Goal: Information Seeking & Learning: Learn about a topic

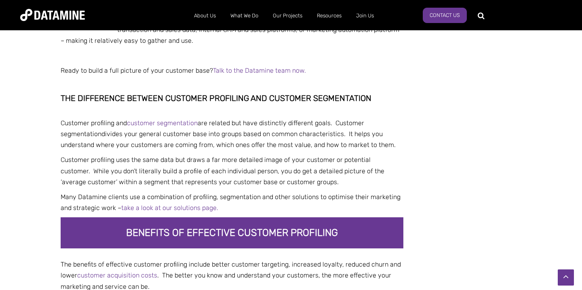
scroll to position [817, 0]
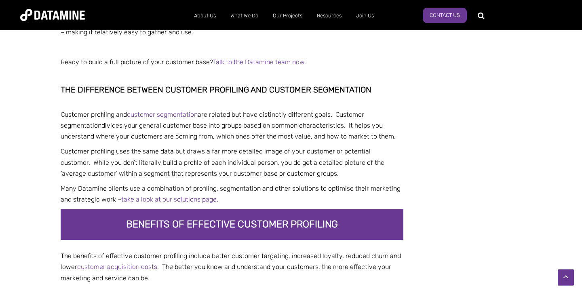
click at [322, 94] on span "The difference between customer profiling and customer segmentation" at bounding box center [216, 90] width 311 height 10
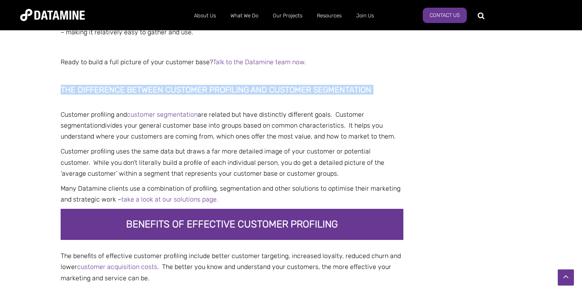
click at [322, 94] on span "The difference between customer profiling and customer segmentation" at bounding box center [216, 90] width 311 height 10
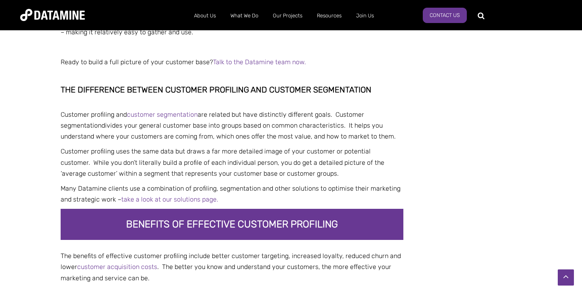
click at [346, 92] on span "The difference between customer profiling and customer segmentation" at bounding box center [216, 90] width 311 height 10
